Goal: Understand process/instructions: Learn about a topic

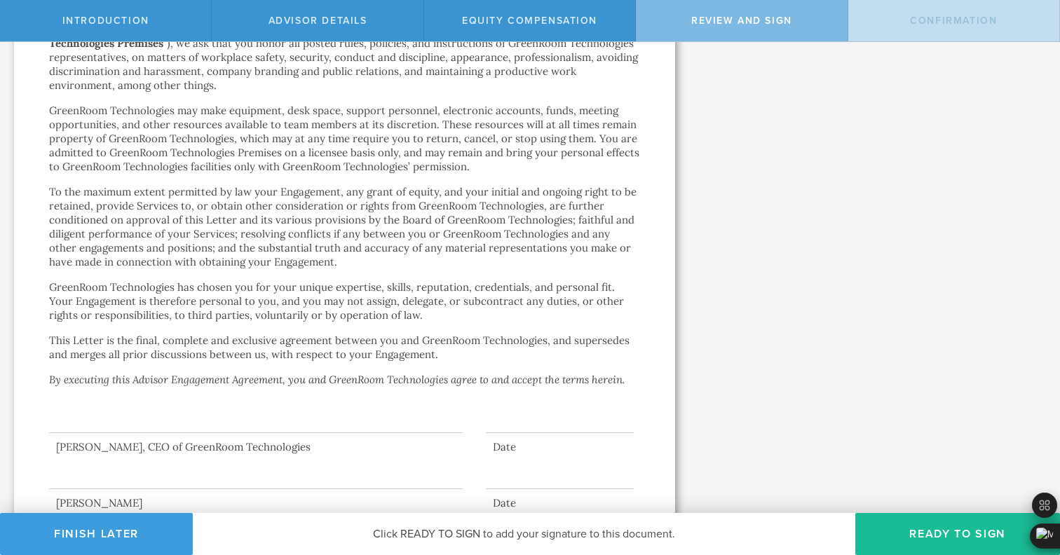
scroll to position [2419, 0]
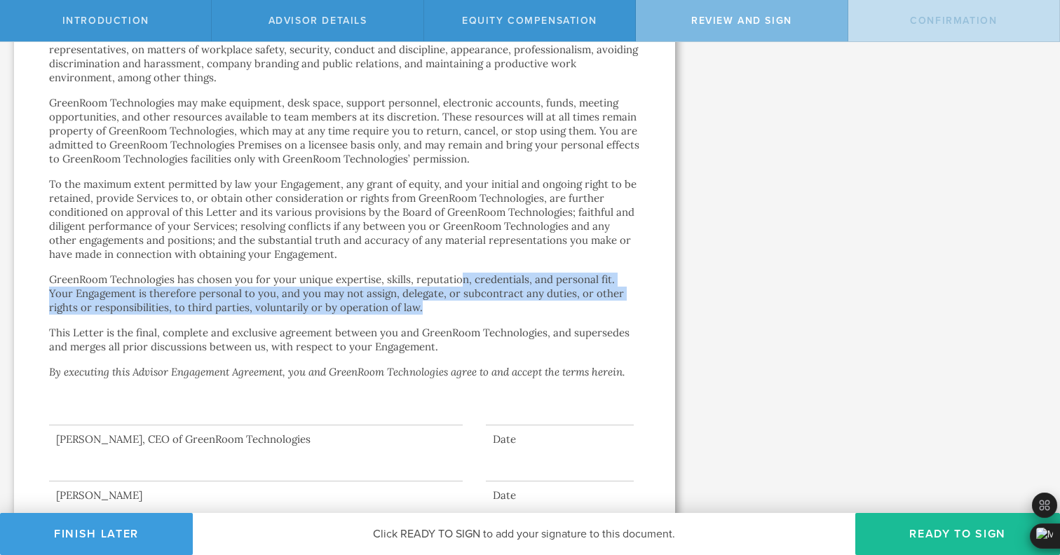
drag, startPoint x: 457, startPoint y: 242, endPoint x: 461, endPoint y: 269, distance: 27.6
click at [461, 273] on p "GreenRoom Technologies has chosen you for your unique expertise, skills, reputa…" at bounding box center [344, 294] width 591 height 42
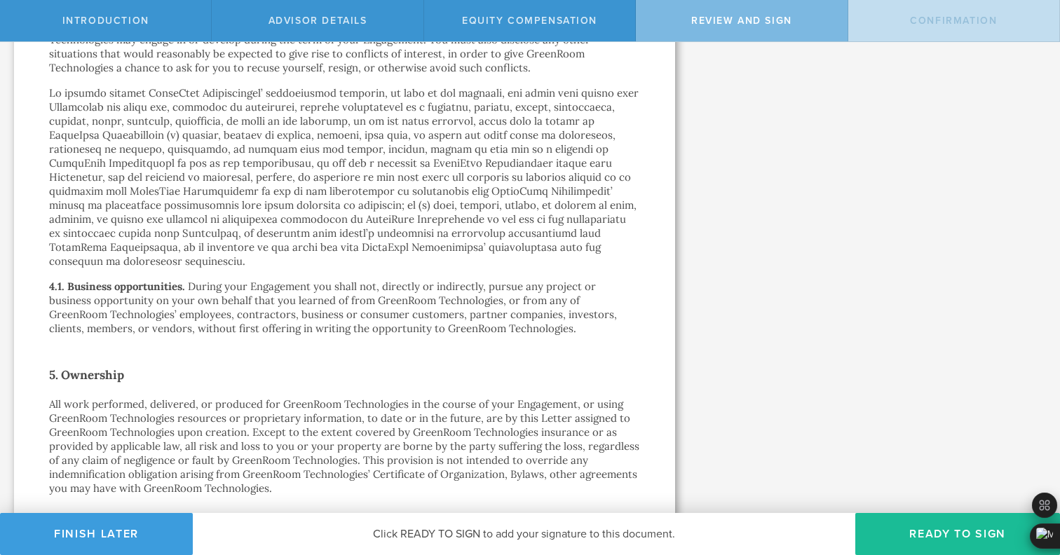
scroll to position [1572, 0]
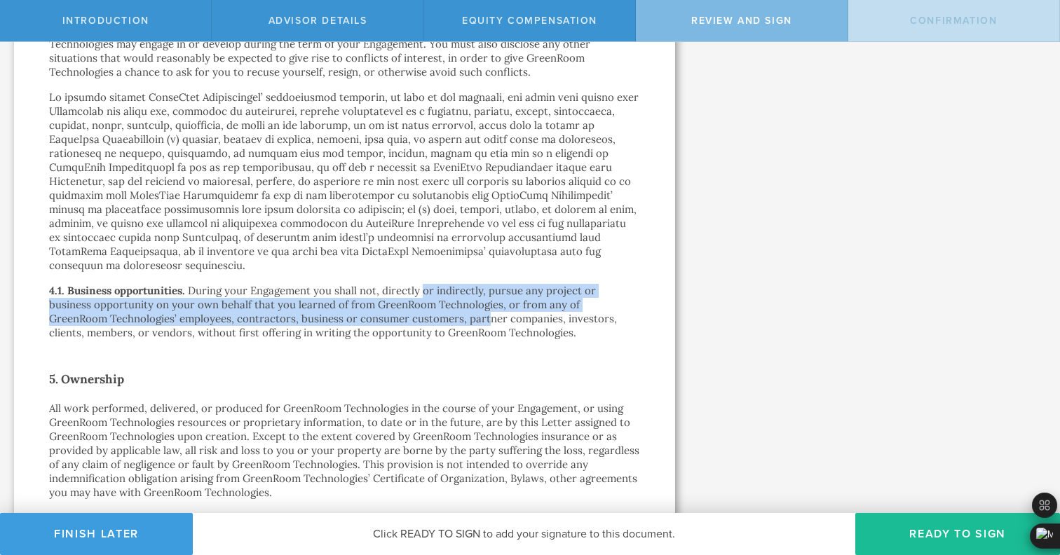
drag, startPoint x: 422, startPoint y: 267, endPoint x: 426, endPoint y: 285, distance: 17.9
click at [426, 285] on p "During your Engagement you shall not, directly or indirectly, pursue any projec…" at bounding box center [333, 311] width 568 height 55
click at [422, 284] on p "During your Engagement you shall not, directly or indirectly, pursue any projec…" at bounding box center [333, 311] width 568 height 55
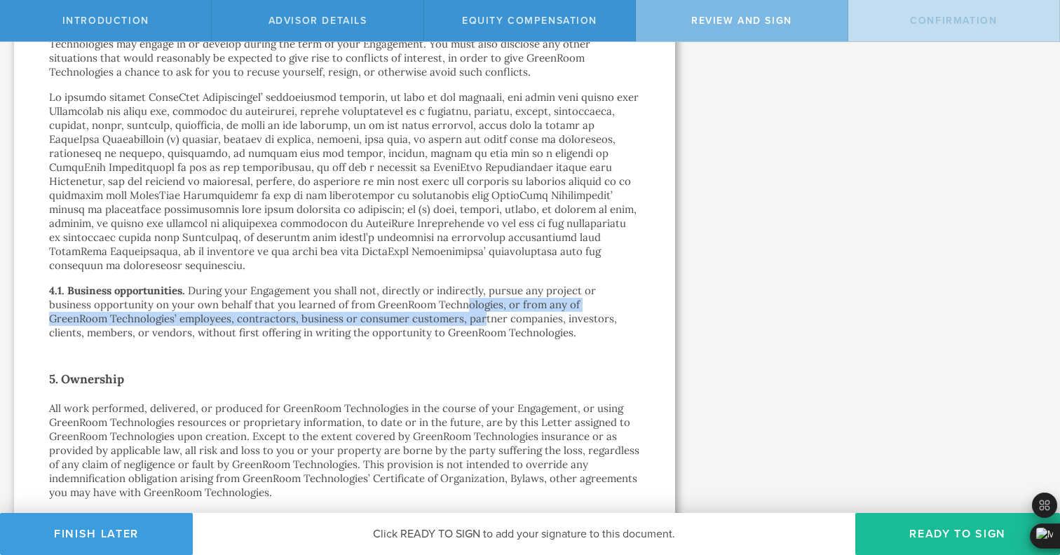
drag, startPoint x: 419, startPoint y: 276, endPoint x: 421, endPoint y: 288, distance: 12.1
click at [421, 288] on p "During your Engagement you shall not, directly or indirectly, pursue any projec…" at bounding box center [333, 311] width 568 height 55
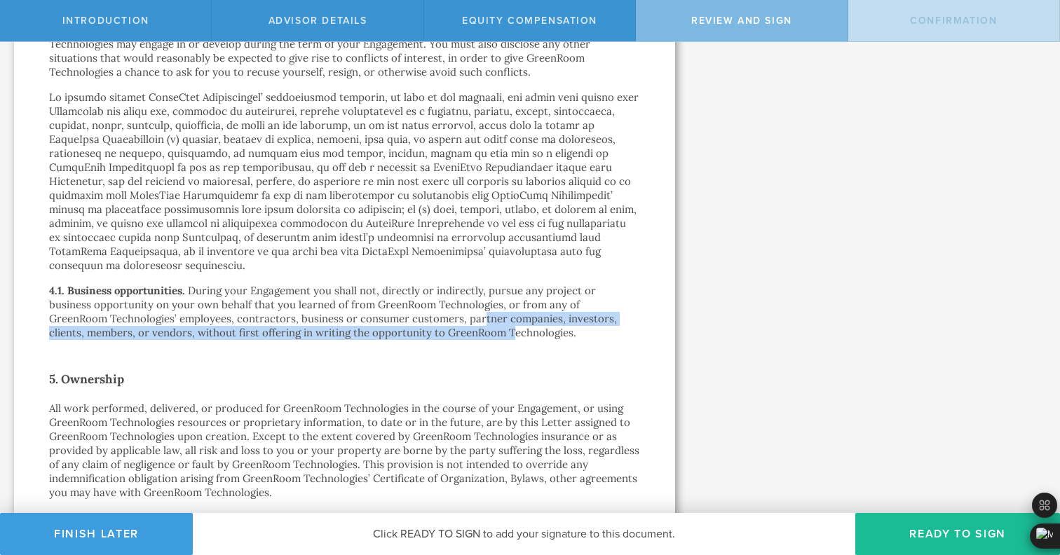
drag, startPoint x: 421, startPoint y: 288, endPoint x: 423, endPoint y: 300, distance: 12.2
click at [423, 300] on p "During your Engagement you shall not, directly or indirectly, pursue any projec…" at bounding box center [333, 311] width 568 height 55
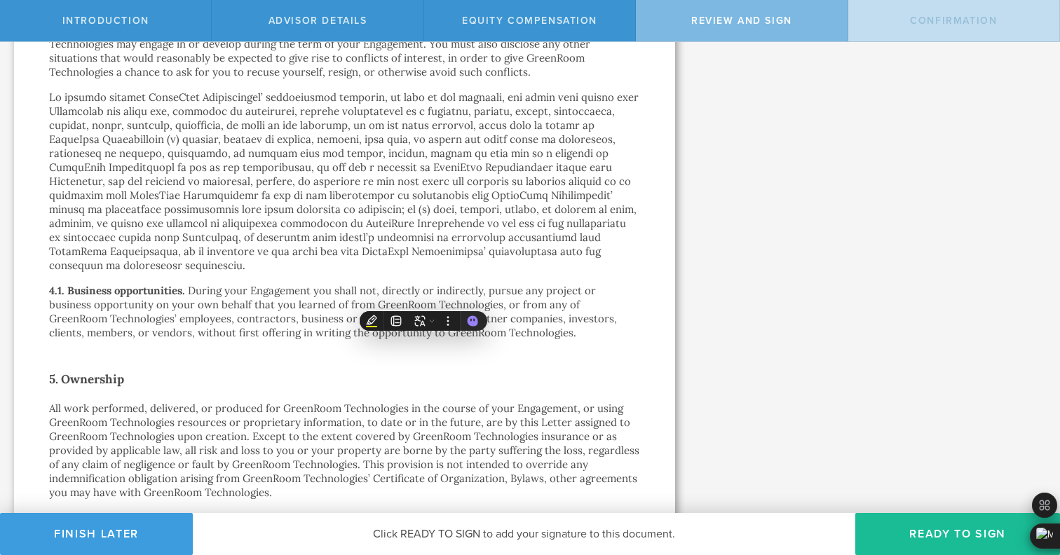
click at [413, 287] on p "During your Engagement you shall not, directly or indirectly, pursue any projec…" at bounding box center [333, 311] width 568 height 55
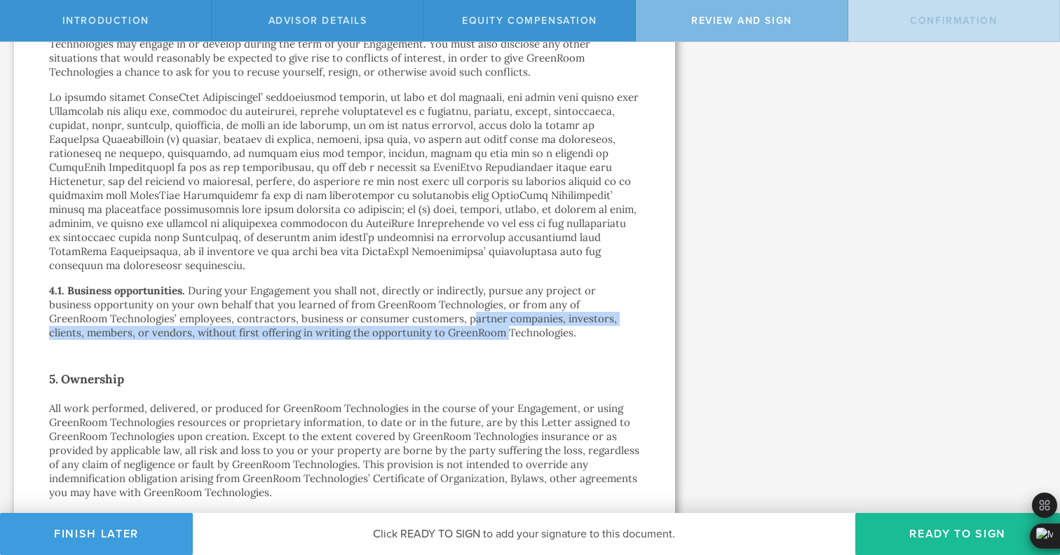
drag, startPoint x: 413, startPoint y: 287, endPoint x: 416, endPoint y: 299, distance: 13.1
click at [416, 299] on p "During your Engagement you shall not, directly or indirectly, pursue any projec…" at bounding box center [333, 311] width 568 height 55
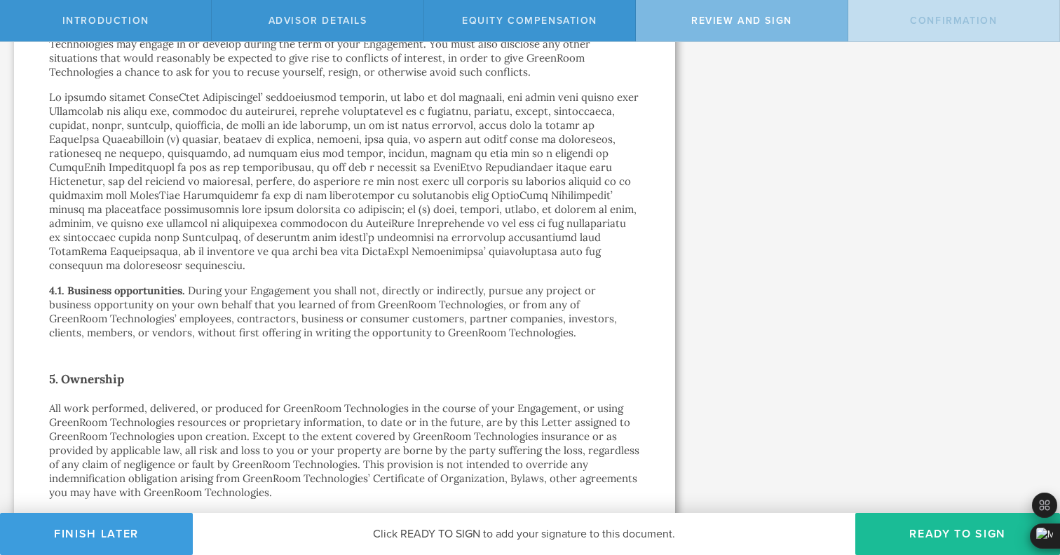
click at [420, 284] on p "During your Engagement you shall not, directly or indirectly, pursue any projec…" at bounding box center [333, 311] width 568 height 55
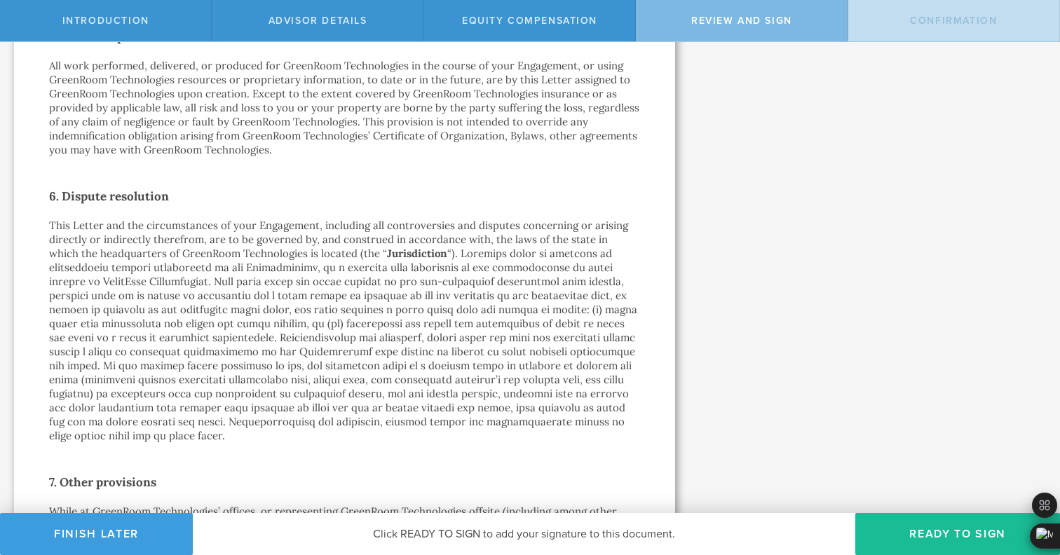
scroll to position [1929, 0]
